Goal: Task Accomplishment & Management: Complete application form

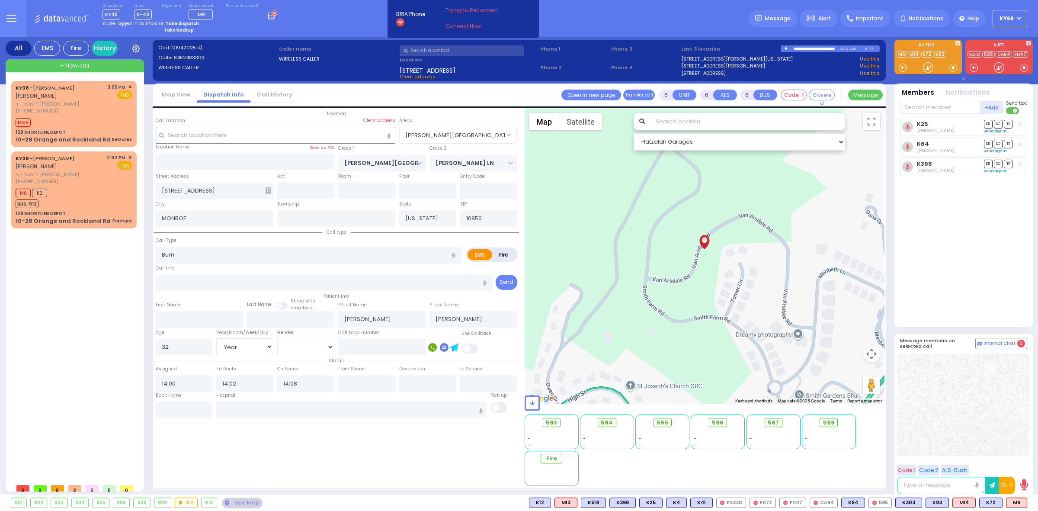
select select "[PERSON_NAME][GEOGRAPHIC_DATA]"
select select "Year"
select select "[DEMOGRAPHIC_DATA]"
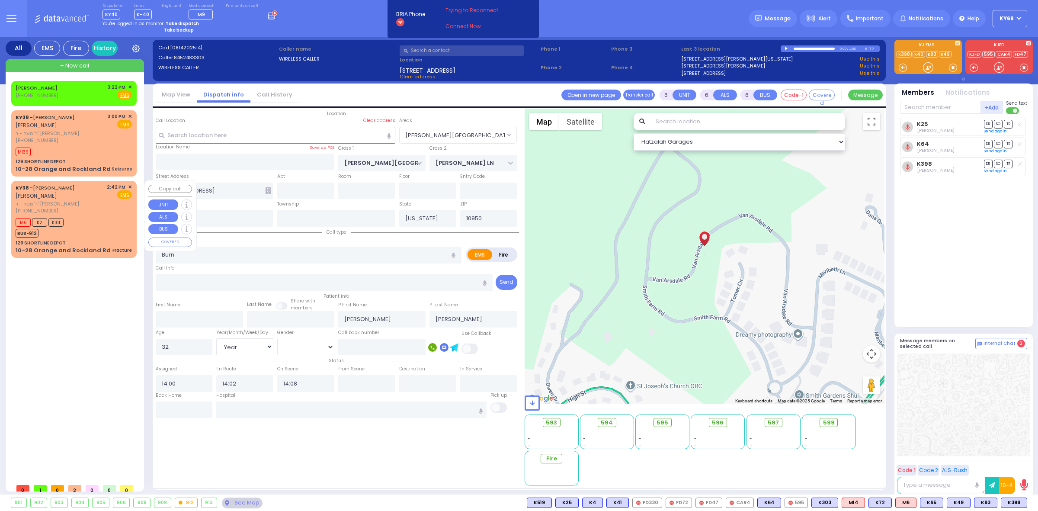
click at [68, 230] on div "M6 K2 K101 BUS-912" at bounding box center [43, 227] width 54 height 22
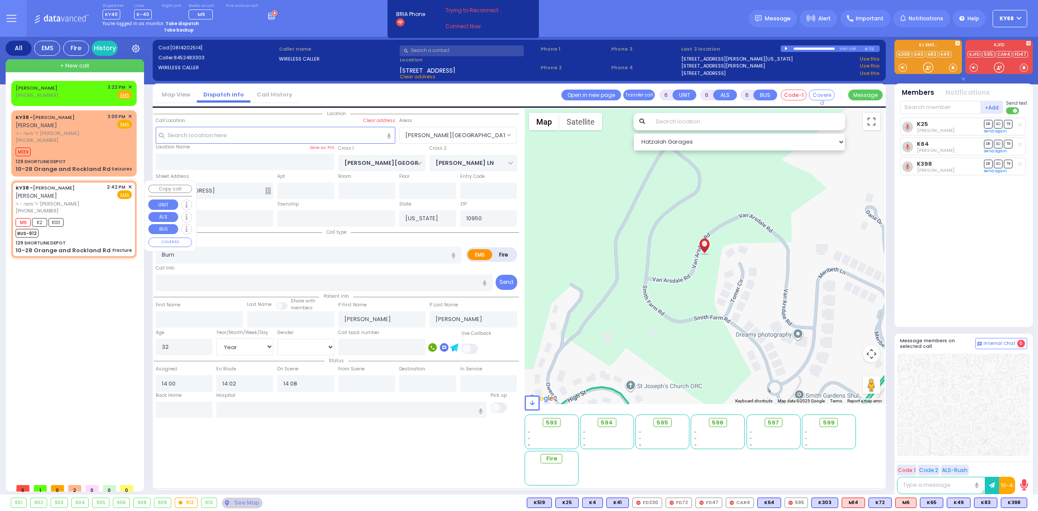
type input "2"
type input "0"
type input "1"
select select
type input "Fracture"
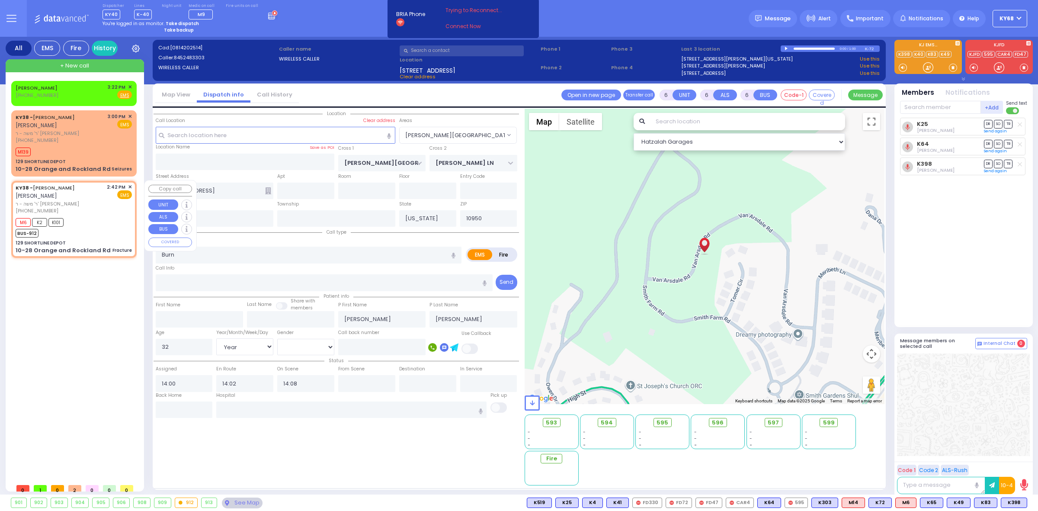
radio input "true"
type input "AVRUM MAYER"
type input "MILLER"
select select
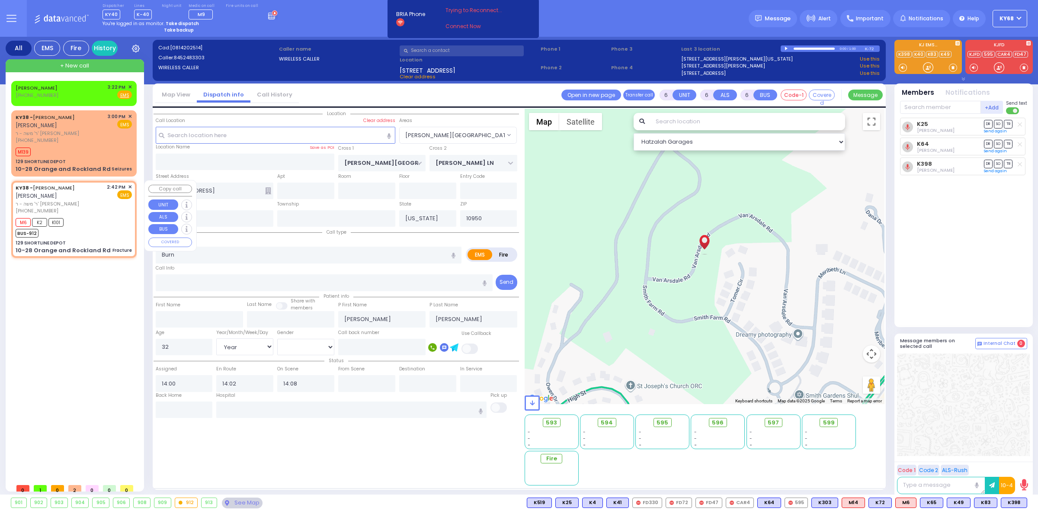
type input "14:42"
type input "14:48"
type input "Westchester Medical Center-Woods Road"
select select "Hatzalah Garages"
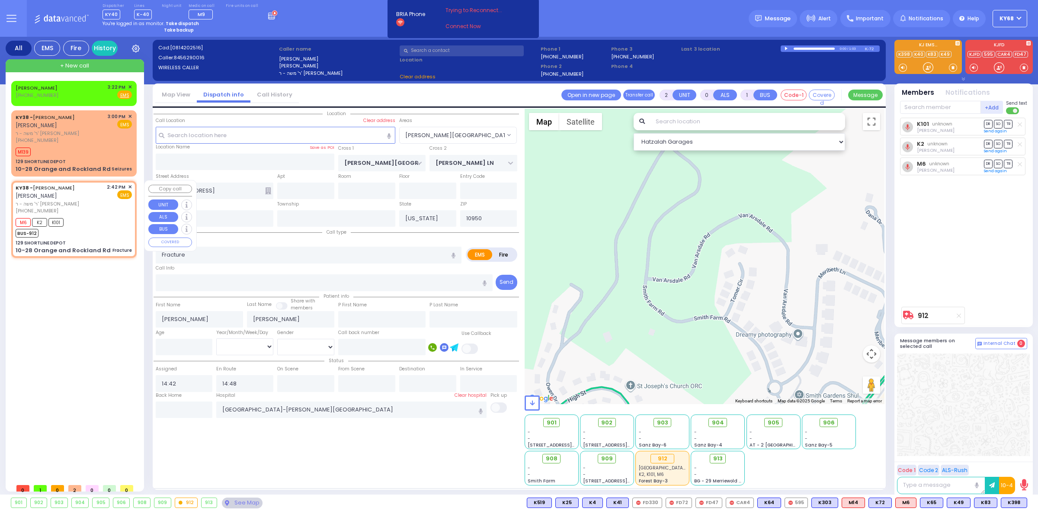
type input "129 SHORTLINE DEPOT"
type input "10-28 Orange and Rockland Rd"
type input "Monroe"
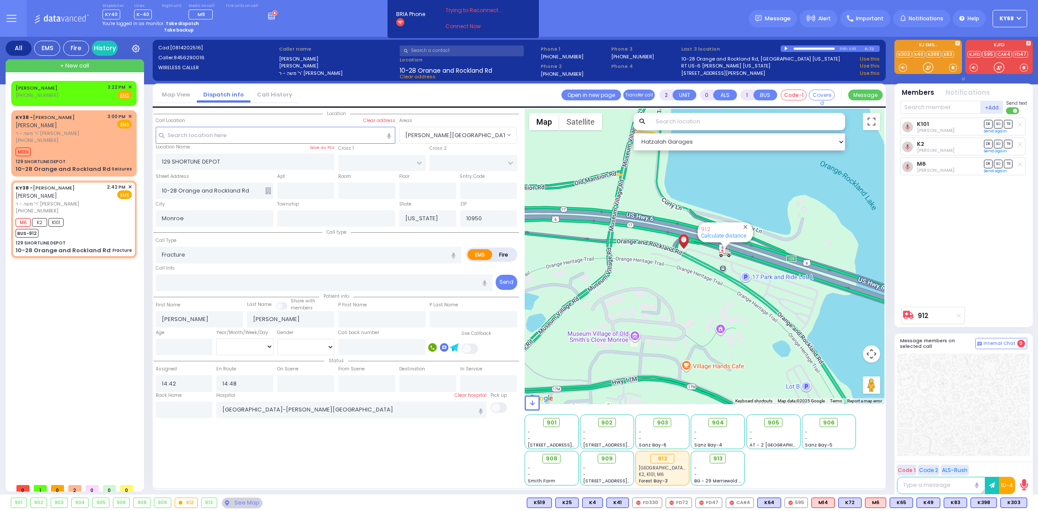
click at [787, 48] on div at bounding box center [786, 49] width 5 height 4
drag, startPoint x: 697, startPoint y: 27, endPoint x: 519, endPoint y: 501, distance: 506.5
click at [519, 501] on div "Dispatcher KY40 ?" at bounding box center [519, 255] width 1038 height 511
click at [519, 501] on div "901 902 903 904 905 906 K303" at bounding box center [519, 502] width 1038 height 11
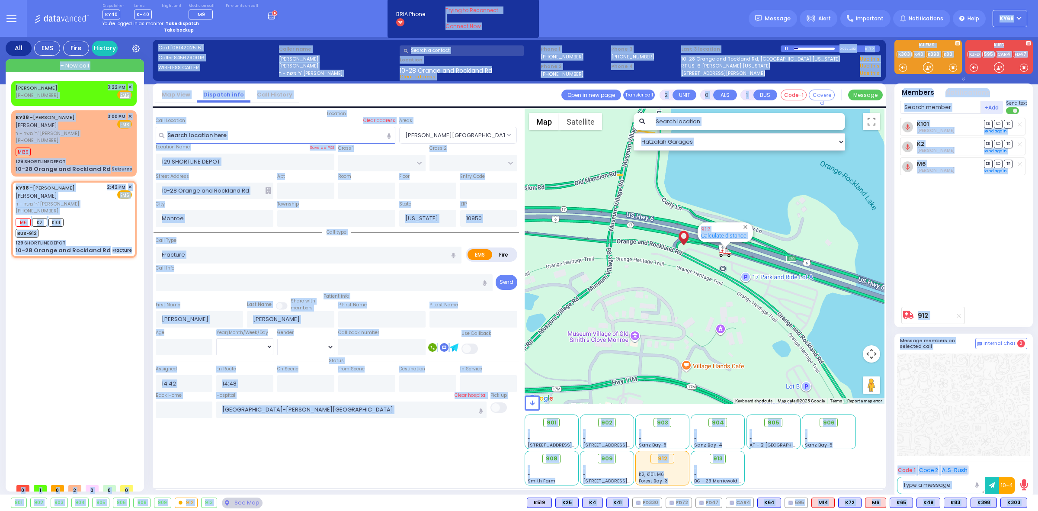
drag, startPoint x: 519, startPoint y: 503, endPoint x: 351, endPoint y: 21, distance: 510.2
click at [351, 21] on div "Dispatcher KY40 ?" at bounding box center [519, 255] width 1038 height 511
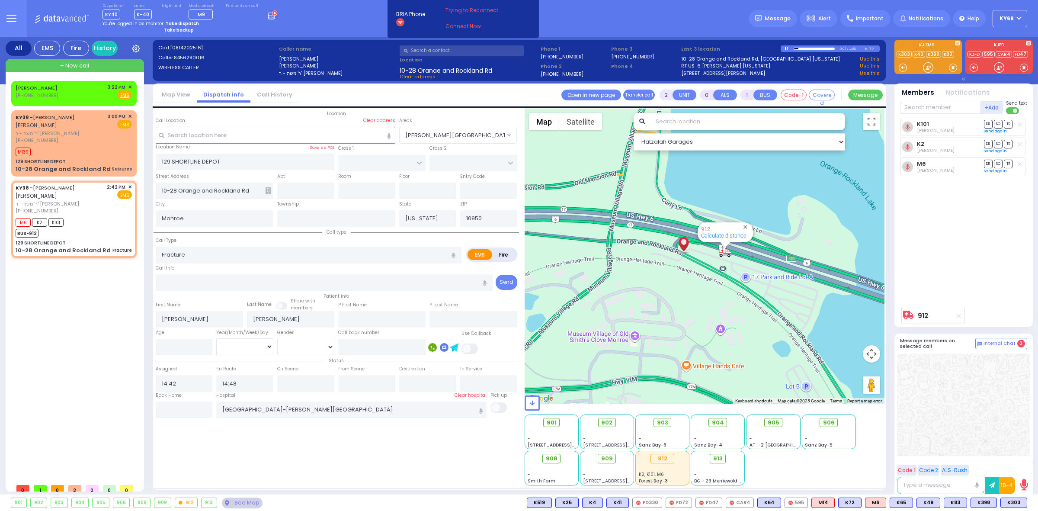
click at [347, 26] on div "Dispatcher KY40 shift has started. Are you ? Lines K-40" at bounding box center [519, 18] width 1038 height 37
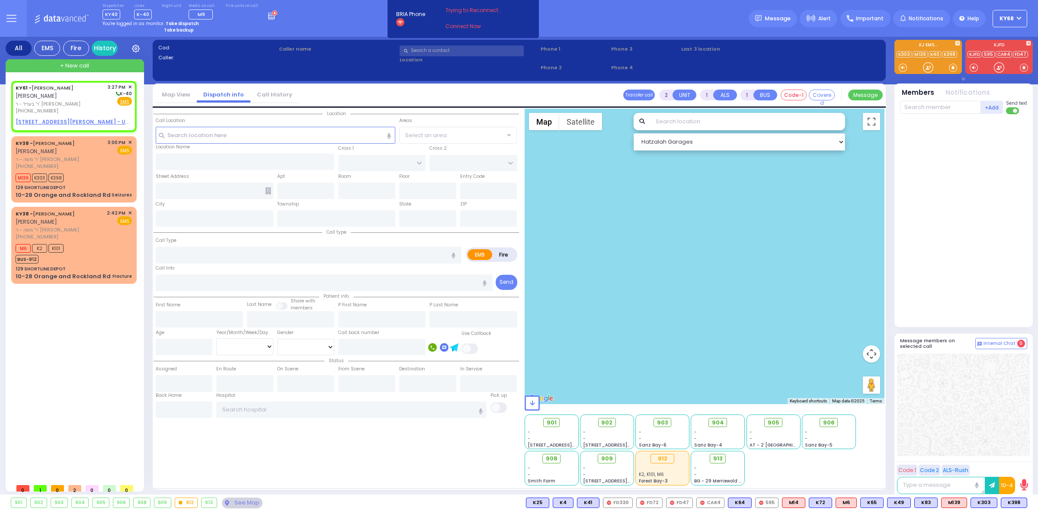
select select
radio input "true"
type input "[PERSON_NAME]"
select select
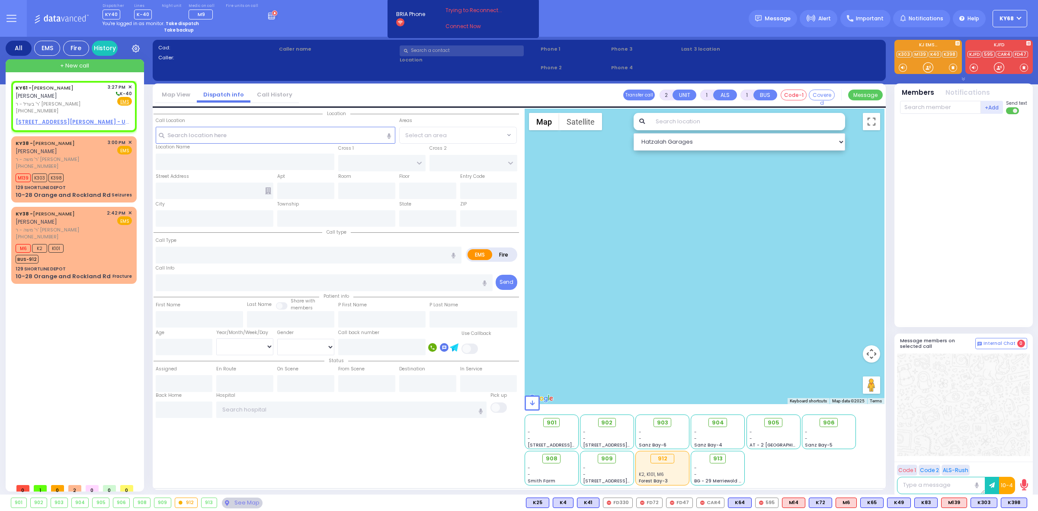
type input "15:27"
select select "Hatzalah Garages"
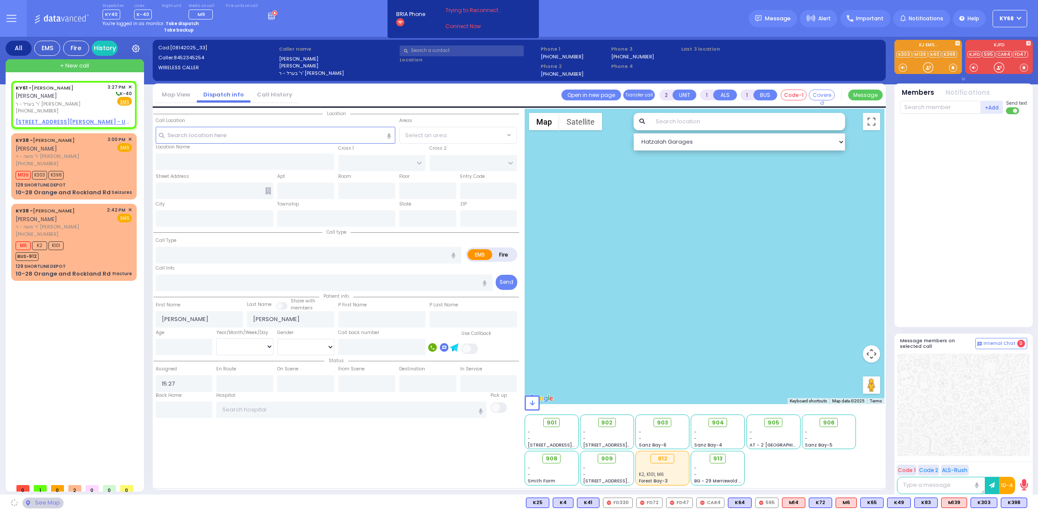
select select
radio input "true"
select select
select select "Hatzalah Garages"
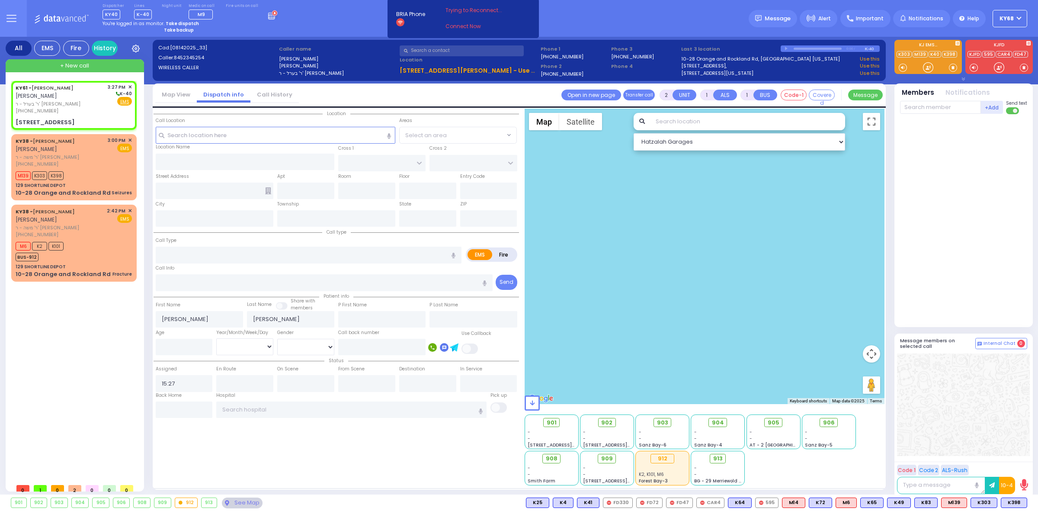
select select
radio input "true"
select select
select select "Hatzalah Garages"
type input "SATMAR DR"
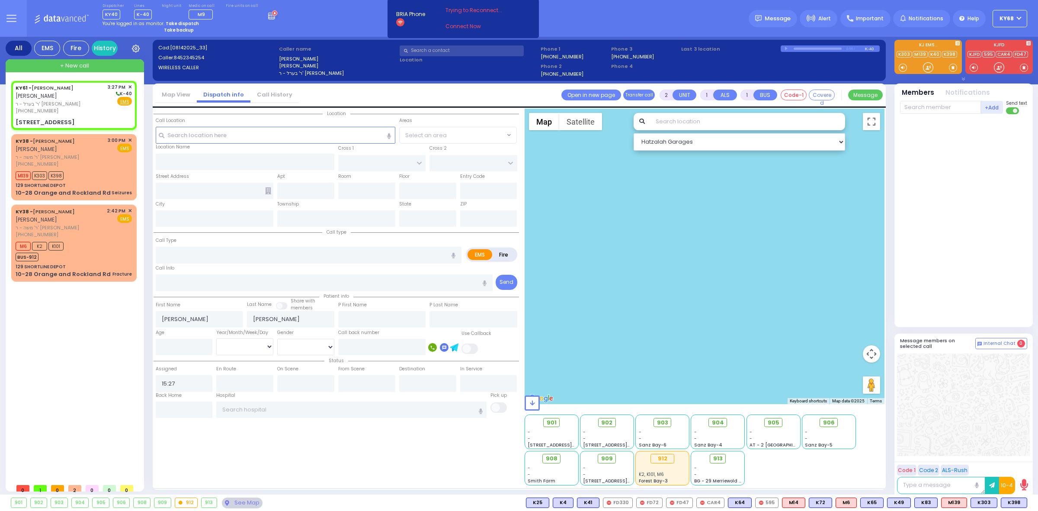
type input "[STREET_ADDRESS]"
type input "Monroe"
type input "[US_STATE]"
type input "10950"
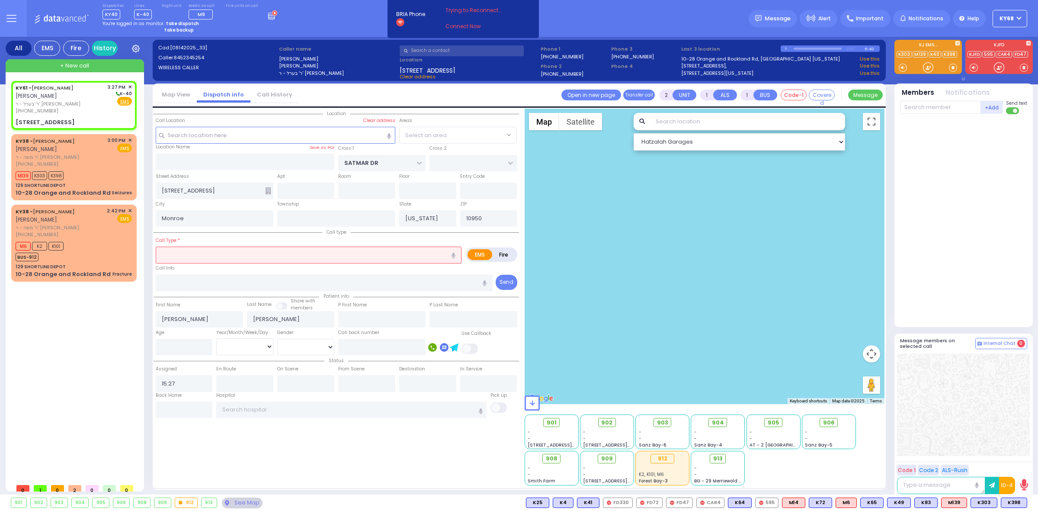
select select "SECTION 3"
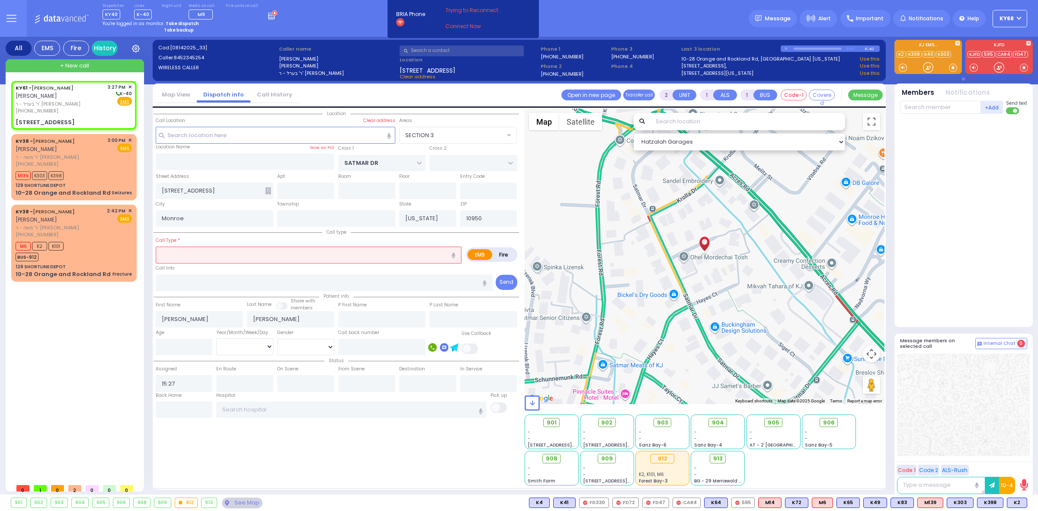
select select
radio input "true"
select select
select select "Hatzalah Garages"
type input "101"
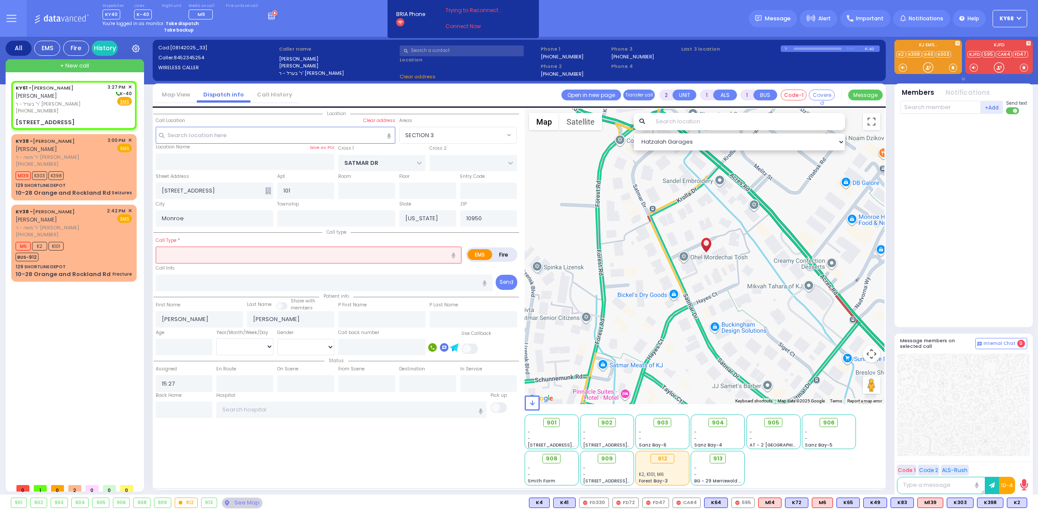
select select "SECTION 3"
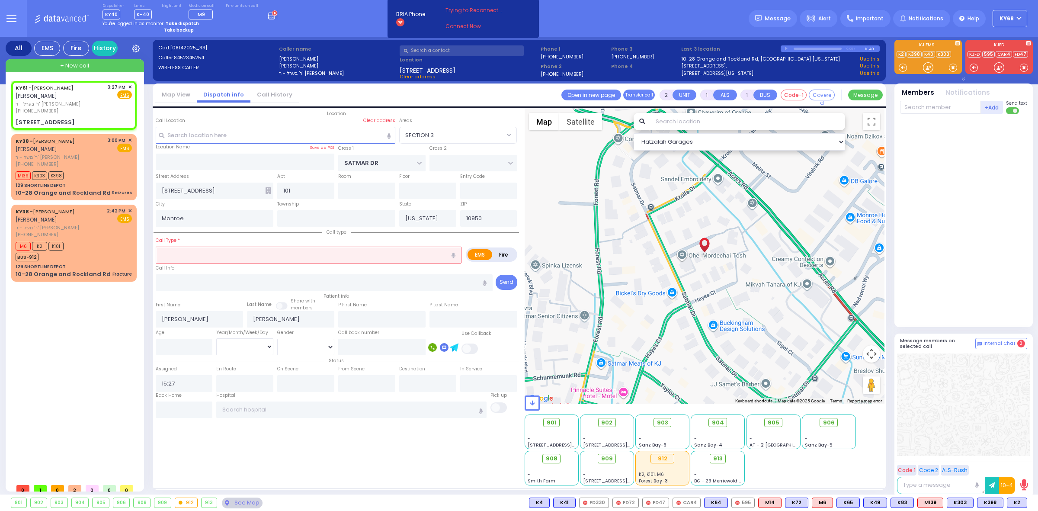
select select
radio input "true"
select select
select select "Hatzalah Garages"
select select "SECTION 3"
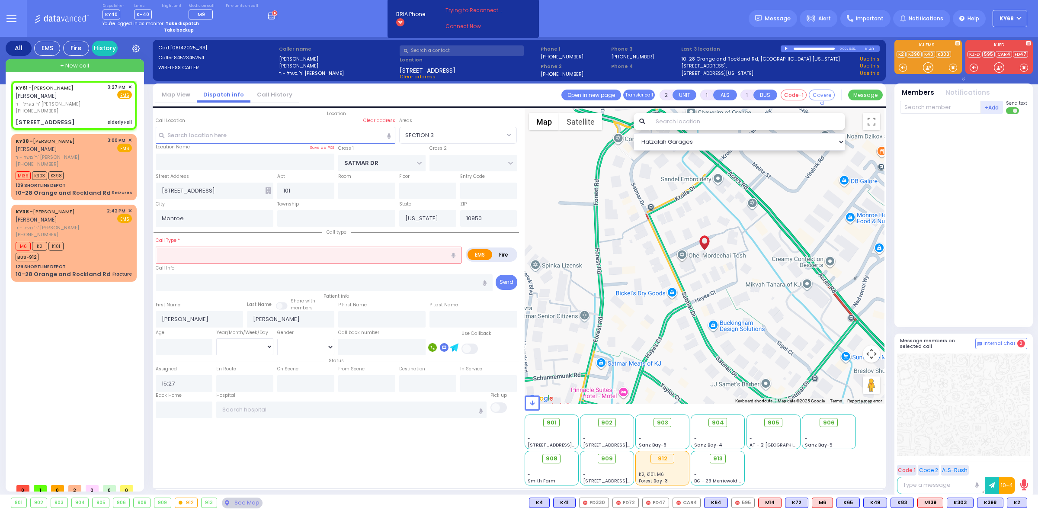
select select
type input "elderly Fell"
radio input "true"
select select
select select "SECTION 3"
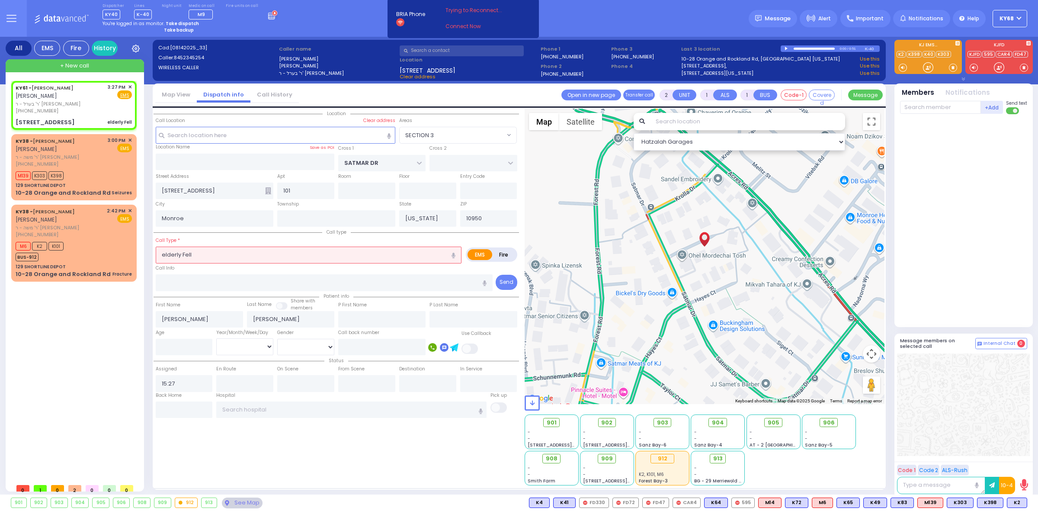
select select "Hatzalah Garages"
select select
radio input "true"
select select
select select "Hatzalah Garages"
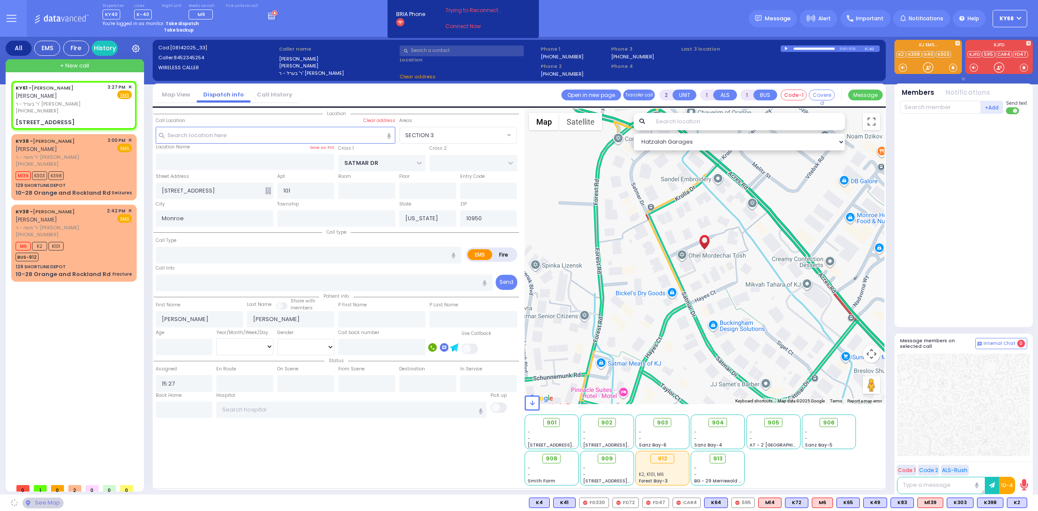
select select "SECTION 3"
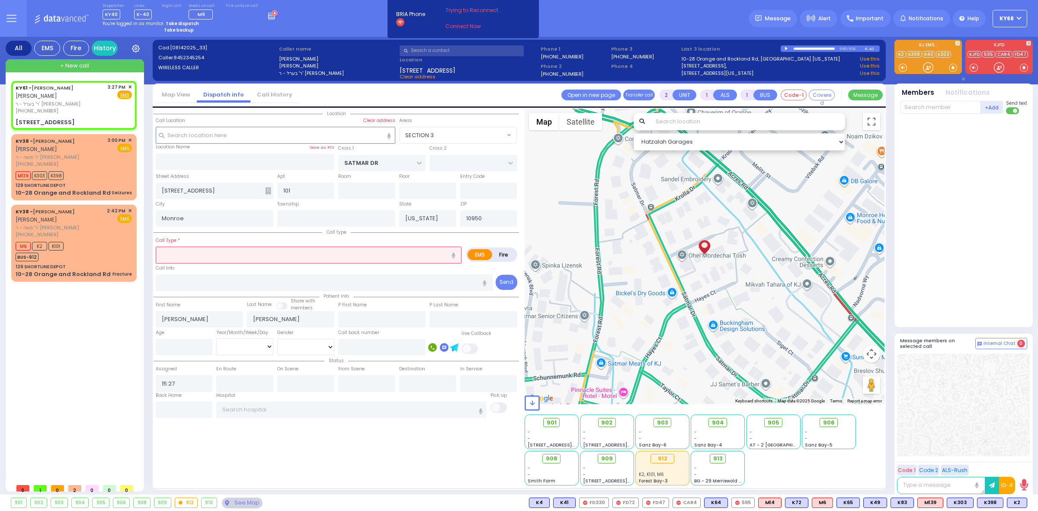
select select
type input "elderly"
radio input "true"
select select
select select "Hatzalah Garages"
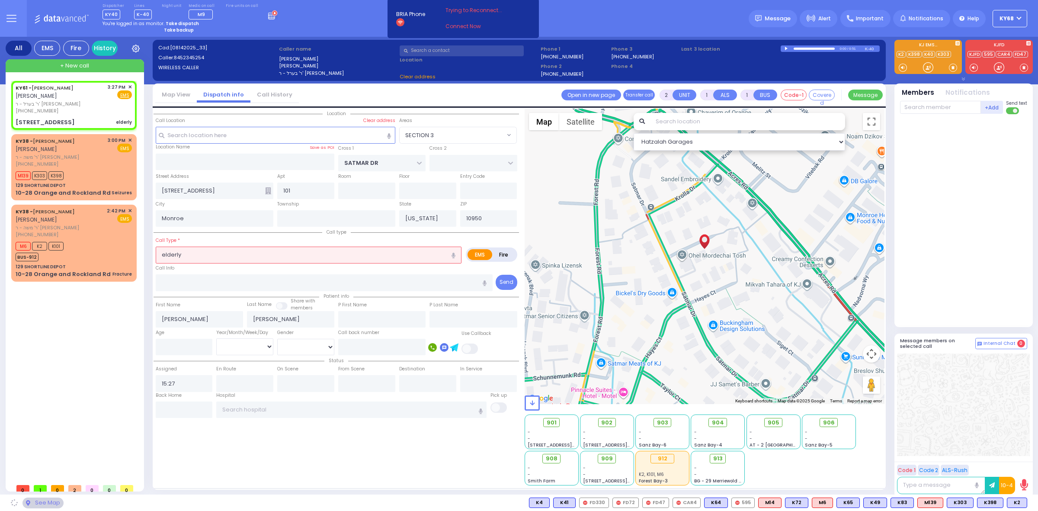
select select "SECTION 3"
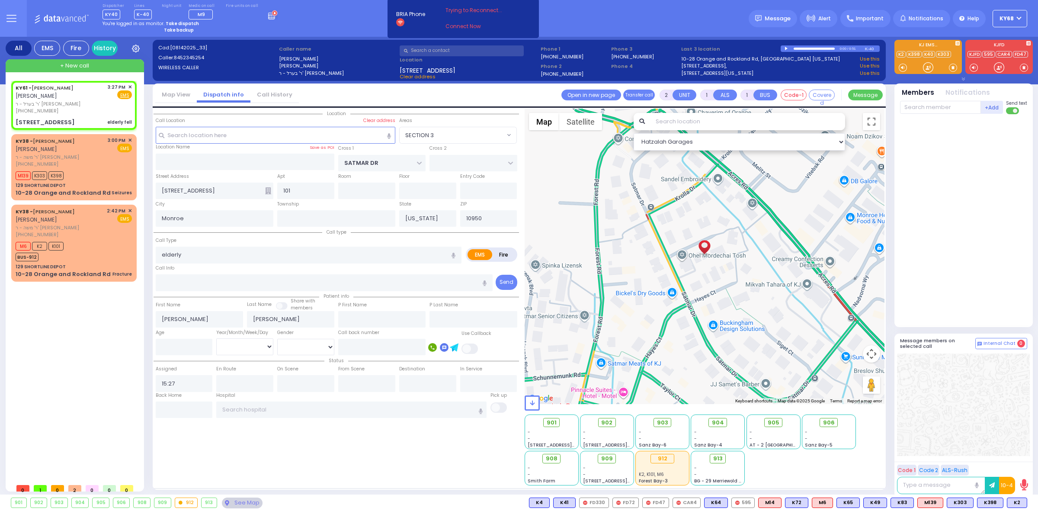
select select
type input "elderly fell"
radio input "true"
select select
select select "Hatzalah Garages"
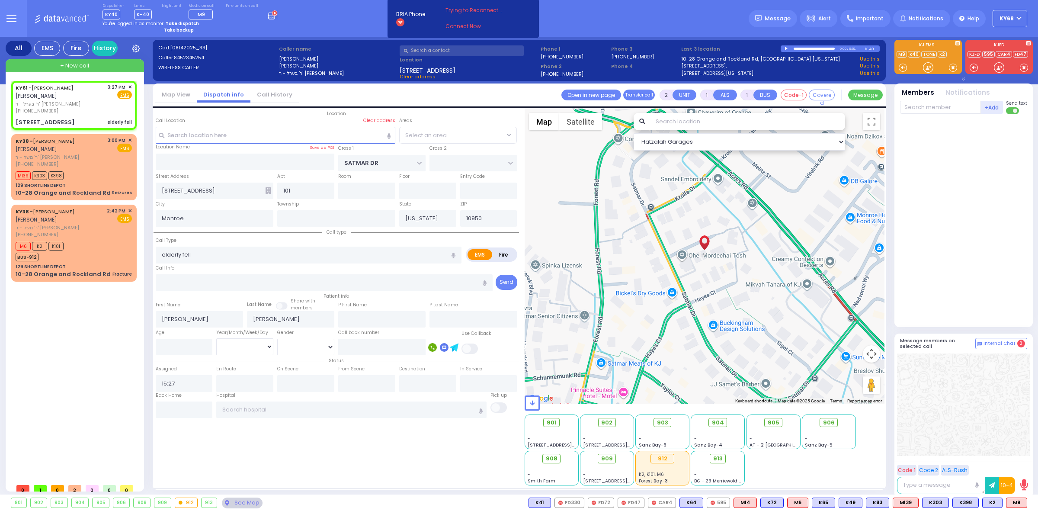
select select "SECTION 3"
select select
radio input "true"
select select
type input "15:29"
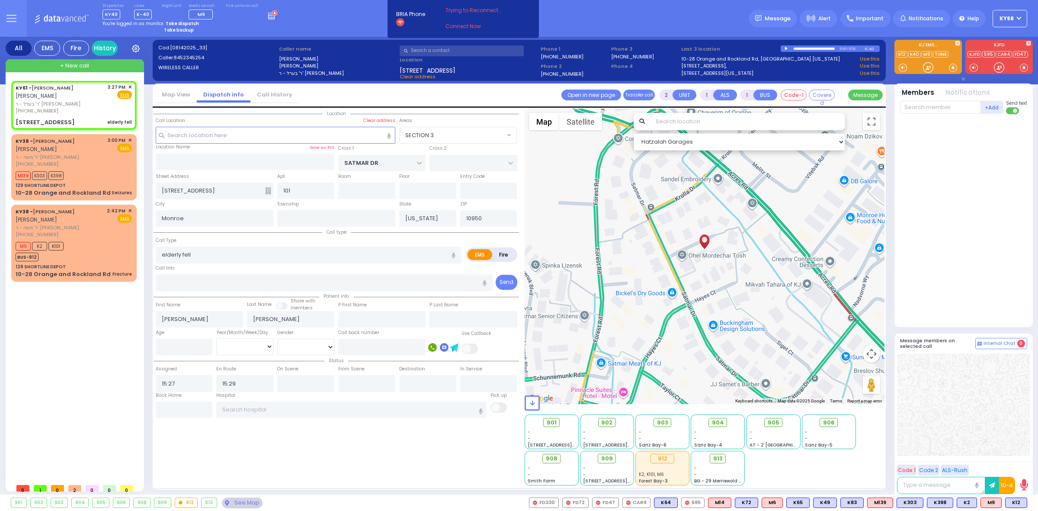
select select "Hatzalah Garages"
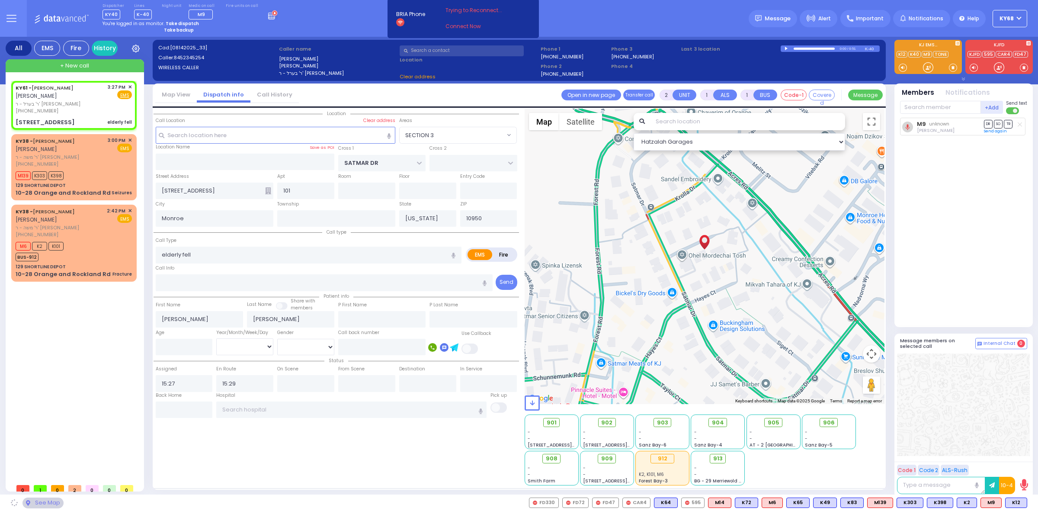
select select
radio input "true"
select select
select select "SECTION 3"
select select "Hatzalah Garages"
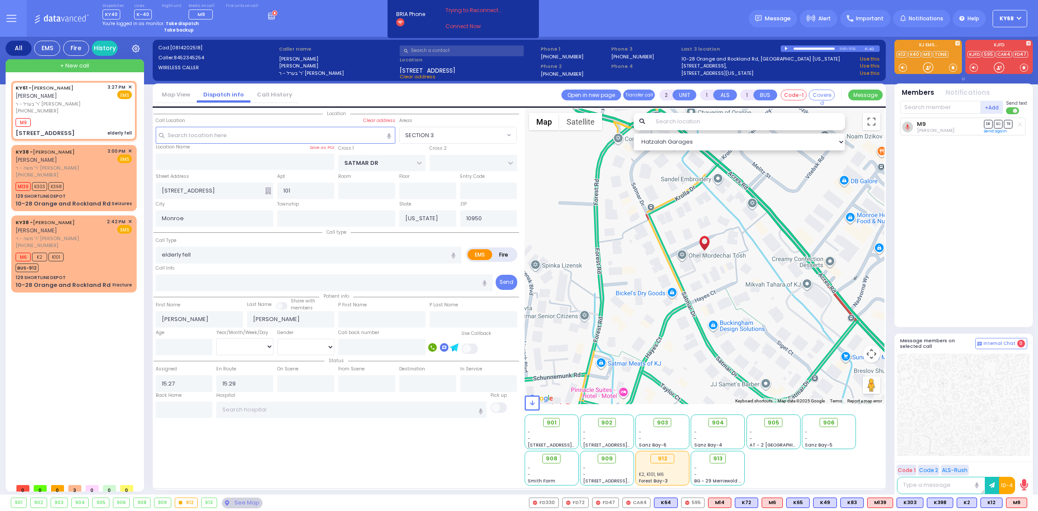
select select
radio input "true"
select select
radio input "true"
select select
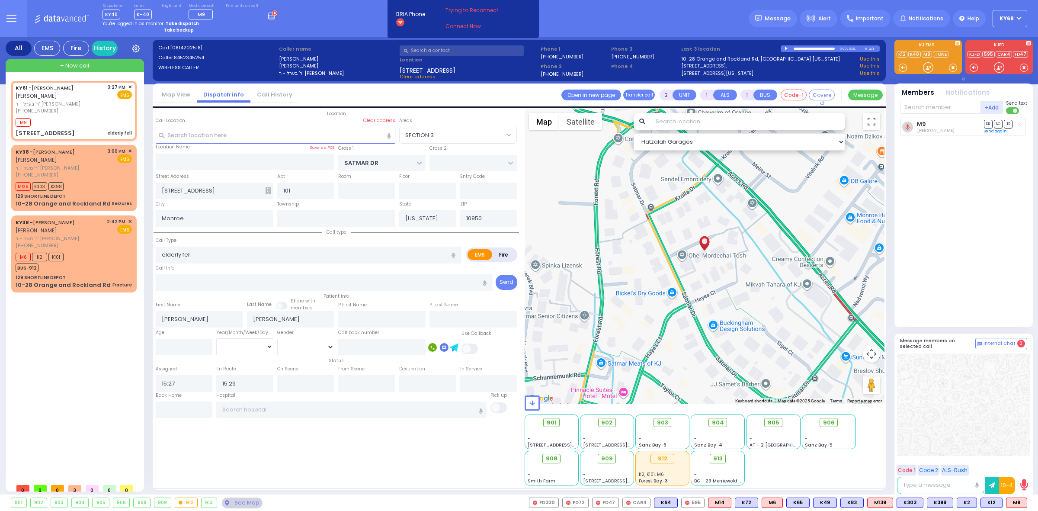
select select "SECTION 3"
select select "Hatzalah Garages"
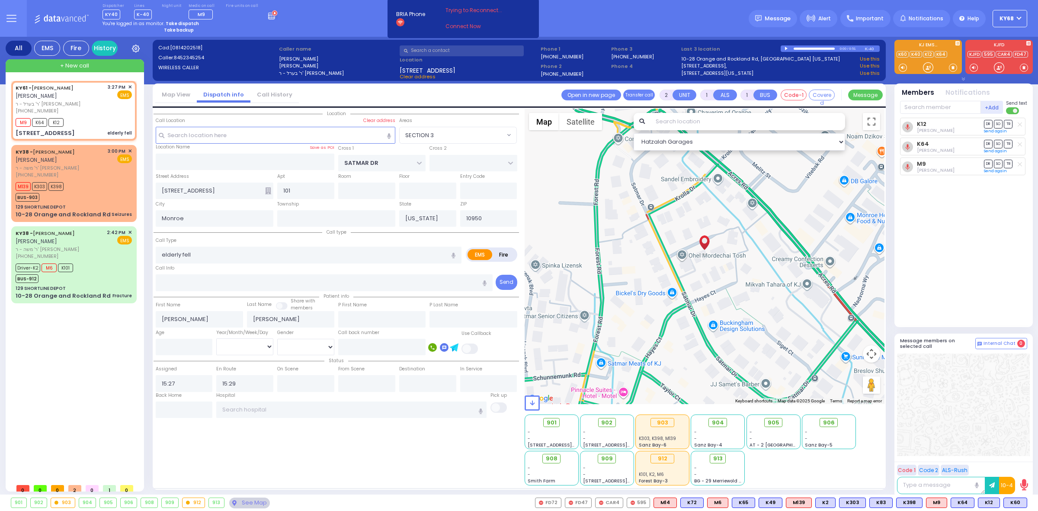
select select
radio input "true"
select select
select select "SECTION 3"
select select "Hatzalah Garages"
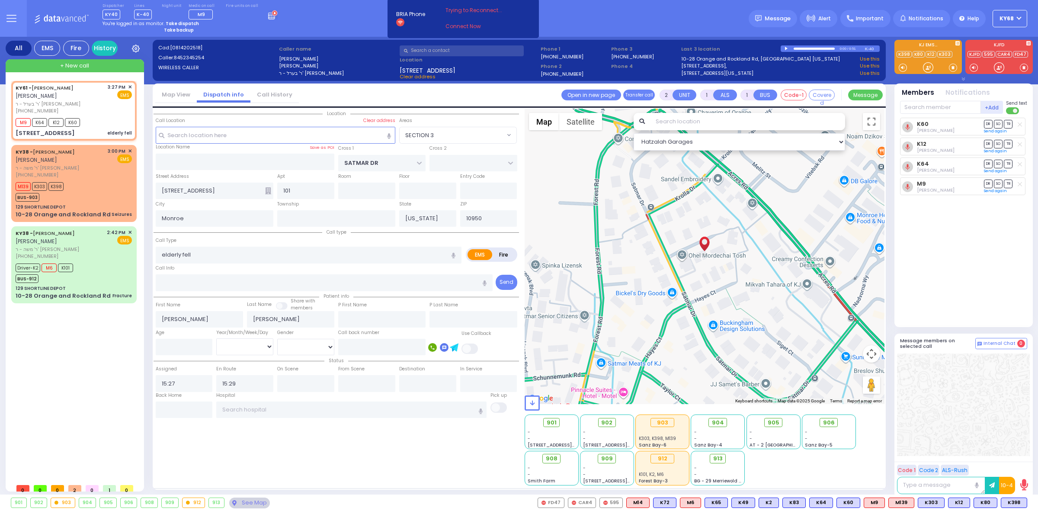
select select
radio input "true"
select select
select select "SECTION 3"
select select "Hatzalah Garages"
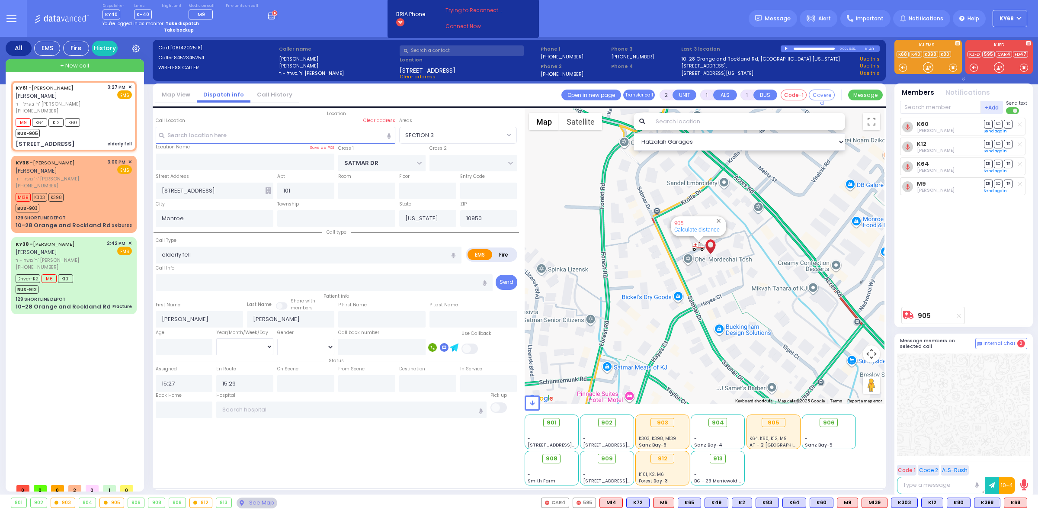
select select
radio input "true"
select select
select select "SECTION 3"
select select "Hatzalah Garages"
